Goal: Task Accomplishment & Management: Use online tool/utility

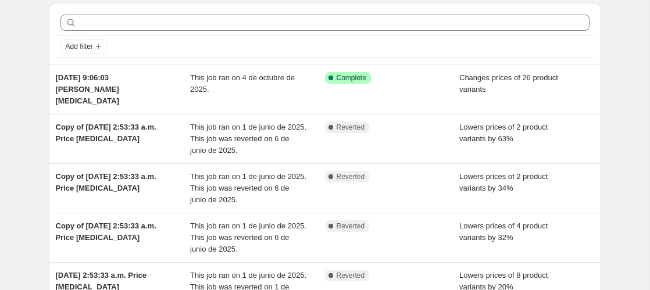
scroll to position [42, 0]
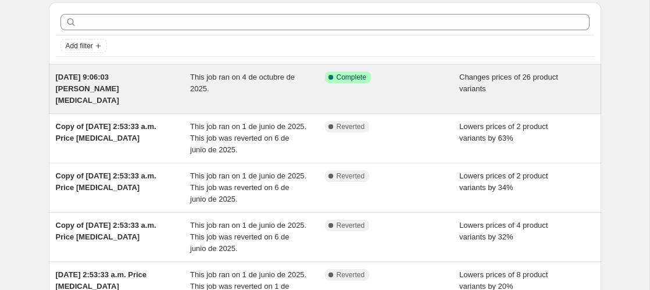
click at [285, 74] on span "This job ran on 4 de octubre de 2025." at bounding box center [242, 83] width 105 height 20
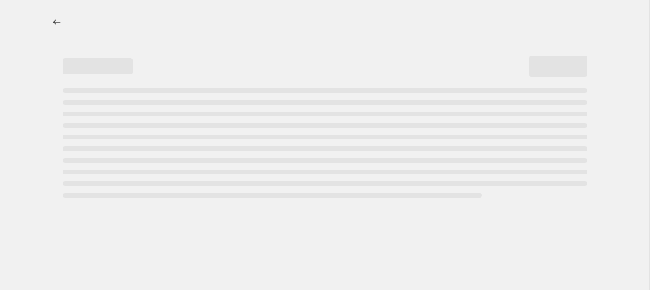
select select "product_status"
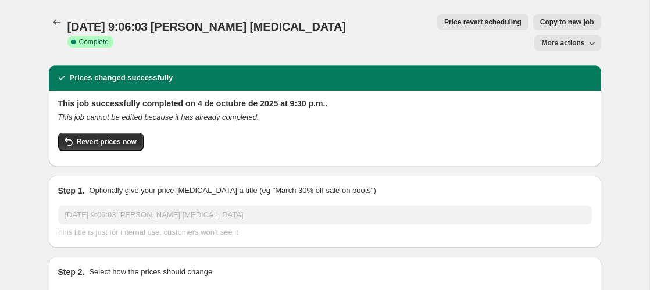
click at [561, 38] on span "More actions" at bounding box center [563, 42] width 43 height 9
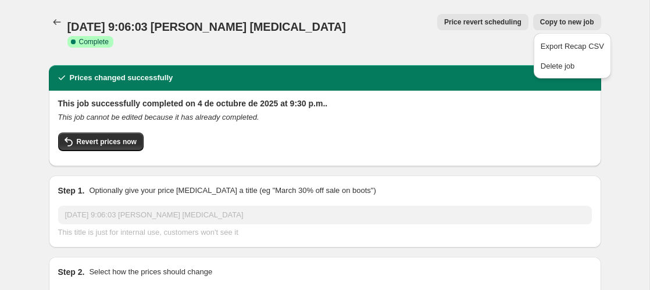
click at [554, 1] on div "[DATE] 9:06:03 [PERSON_NAME] [MEDICAL_DATA]. This page is ready [DATE] 9:06:03 …" at bounding box center [325, 32] width 553 height 65
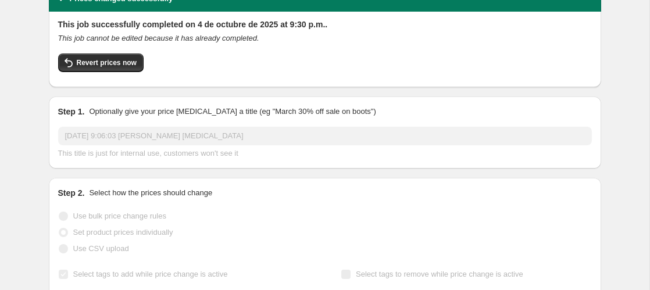
scroll to position [75, 0]
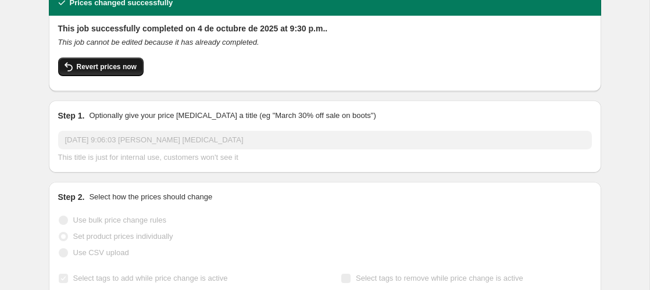
click at [129, 62] on span "Revert prices now" at bounding box center [107, 66] width 60 height 9
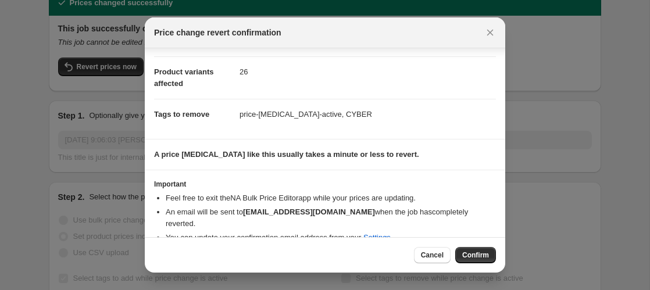
scroll to position [63, 0]
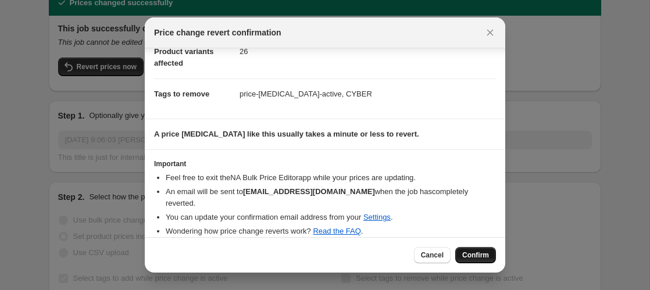
click at [476, 258] on span "Confirm" at bounding box center [475, 255] width 27 height 9
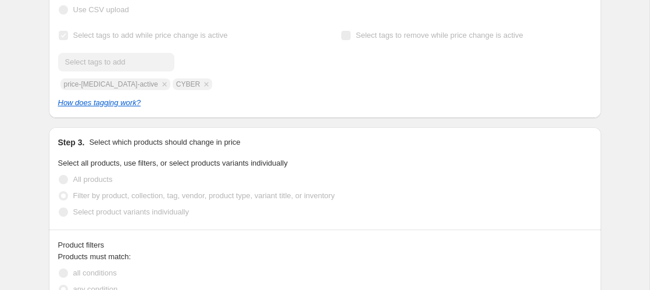
scroll to position [0, 0]
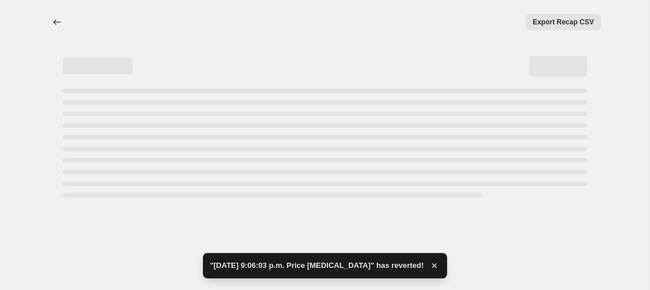
select select "product_status"
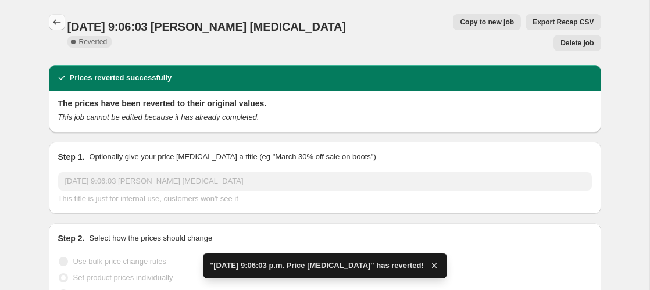
click at [59, 25] on icon "Price change jobs" at bounding box center [57, 22] width 12 height 12
